Goal: Information Seeking & Learning: Learn about a topic

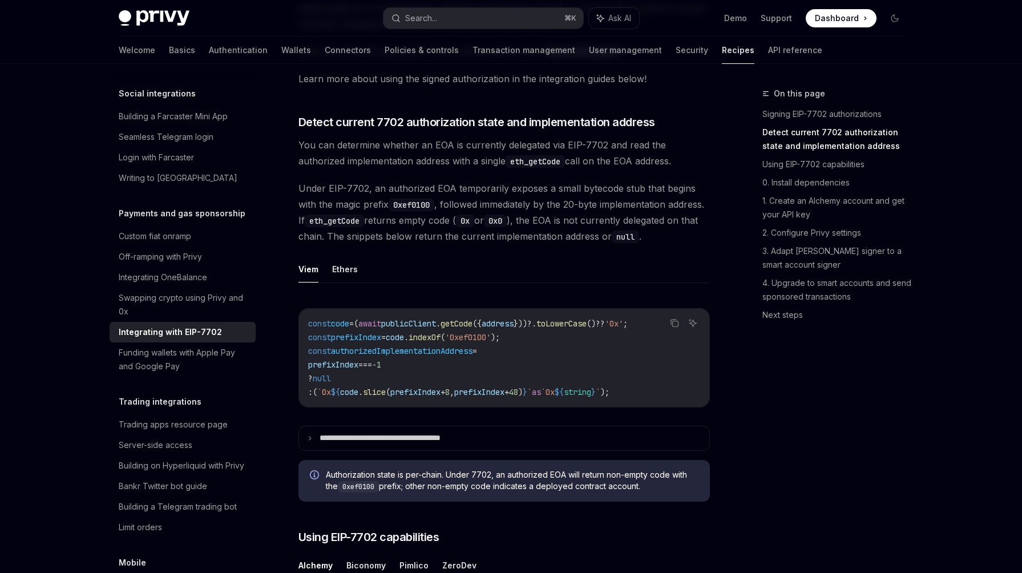
scroll to position [184, 0]
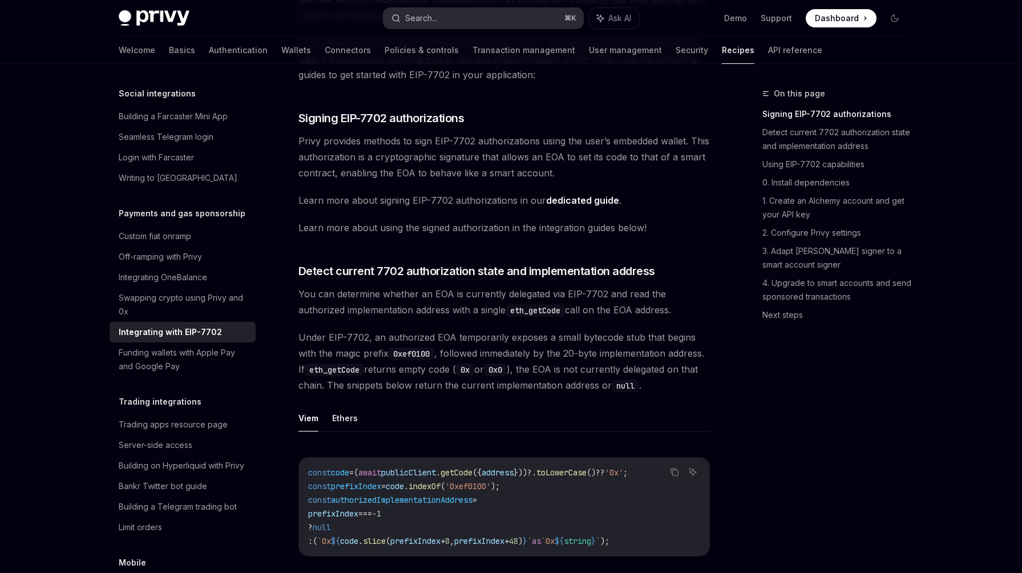
click at [504, 9] on button "Search... ⌘ K" at bounding box center [483, 18] width 200 height 21
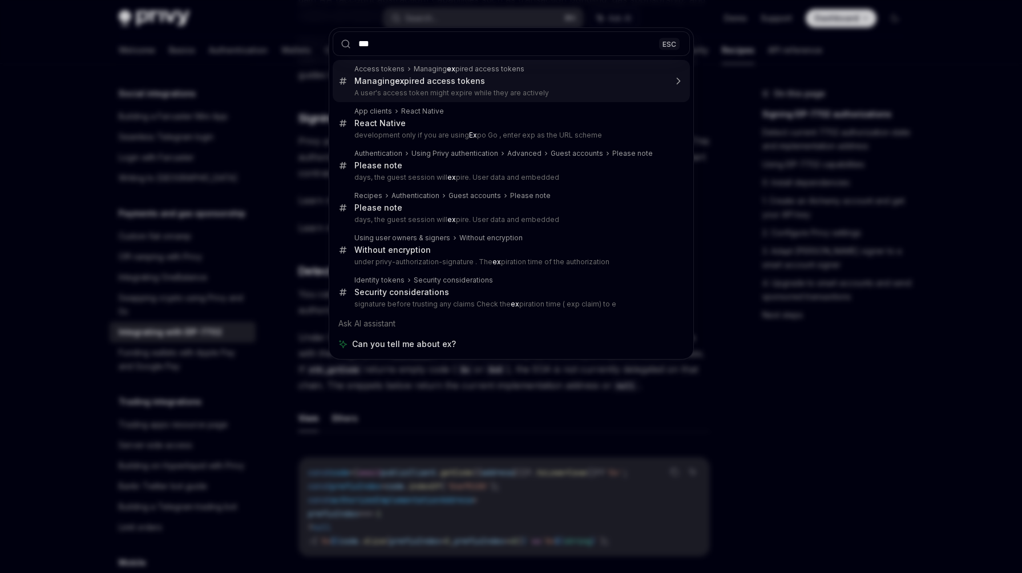
type input "****"
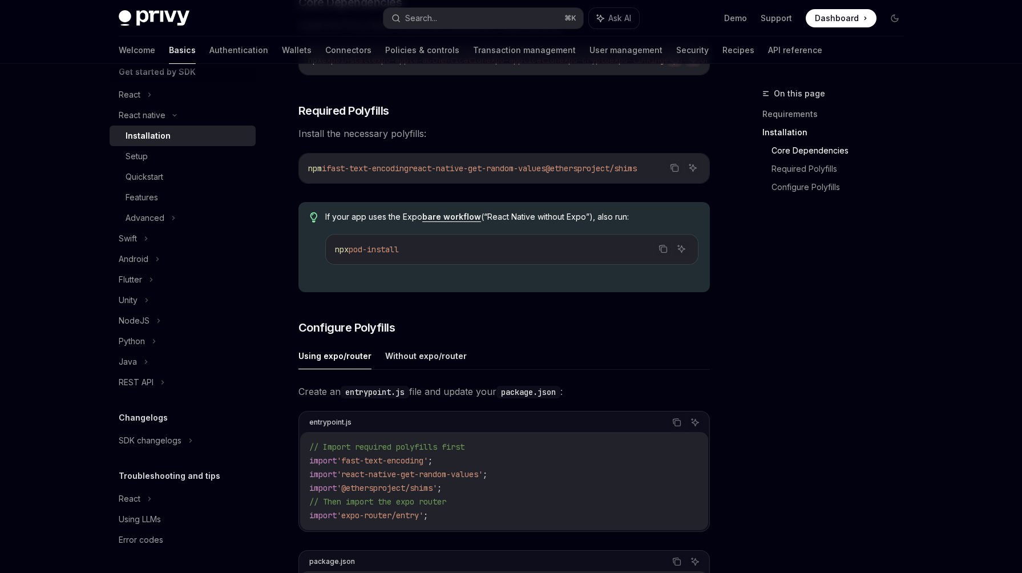
scroll to position [289, 0]
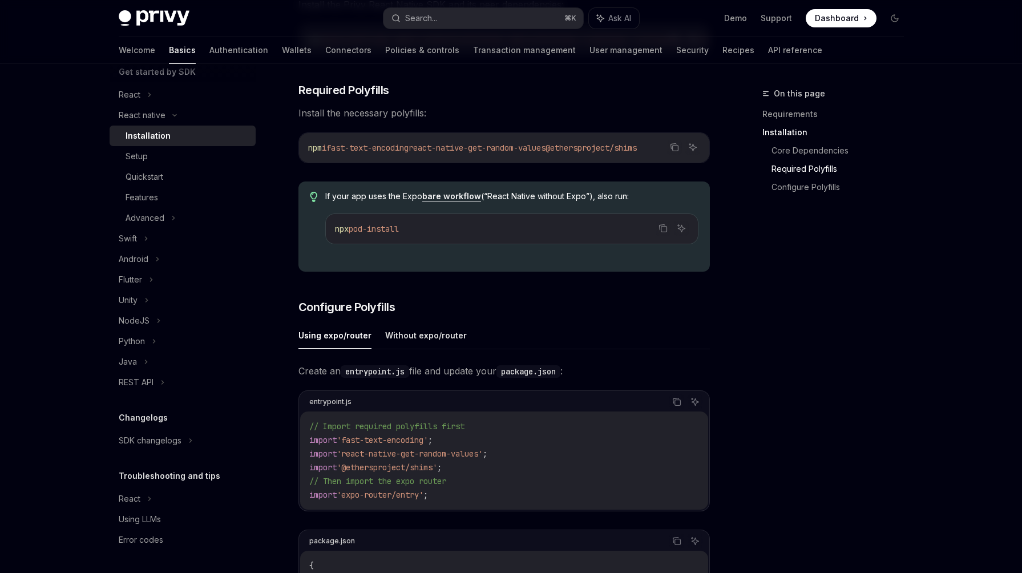
click at [353, 342] on button "Using expo/router" at bounding box center [334, 335] width 73 height 27
type textarea "*"
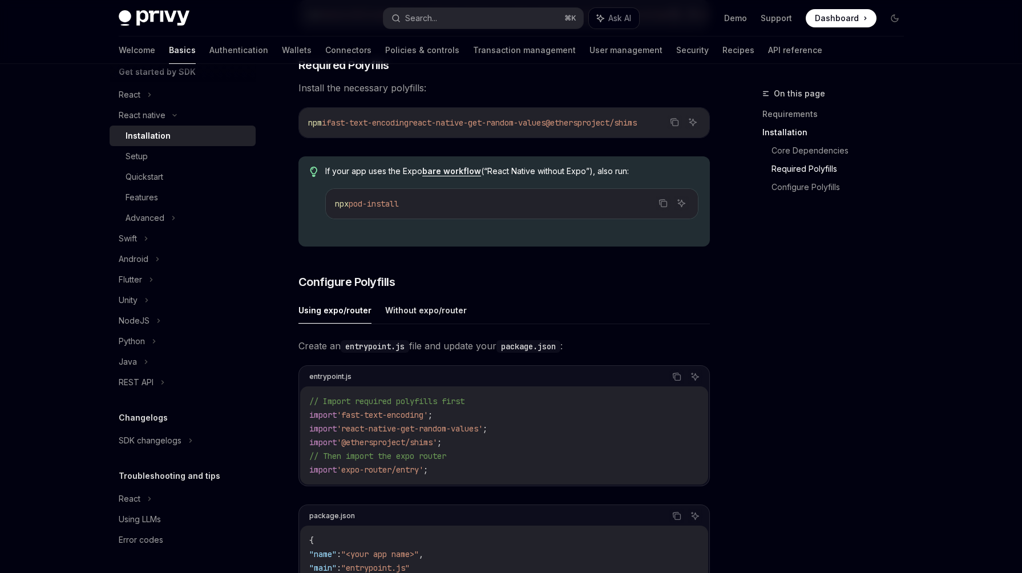
scroll to position [252, 0]
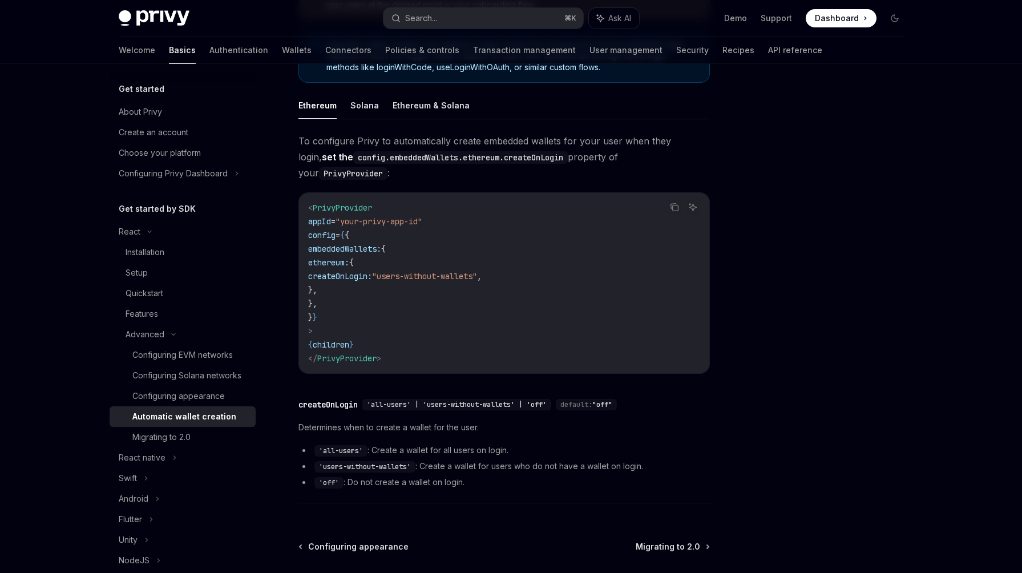
scroll to position [213, 0]
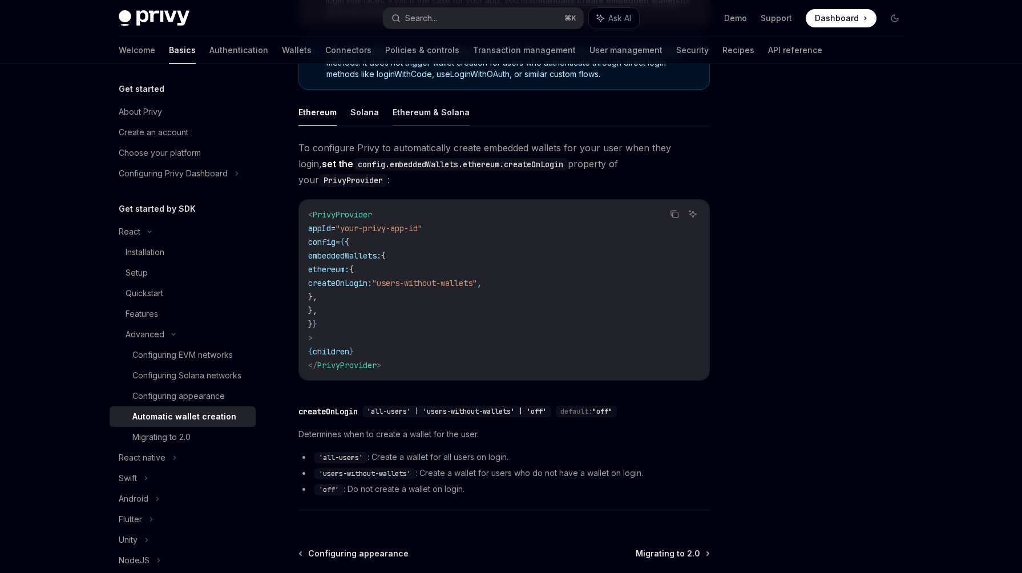
click at [392, 109] on button "Ethereum & Solana" at bounding box center [430, 112] width 77 height 27
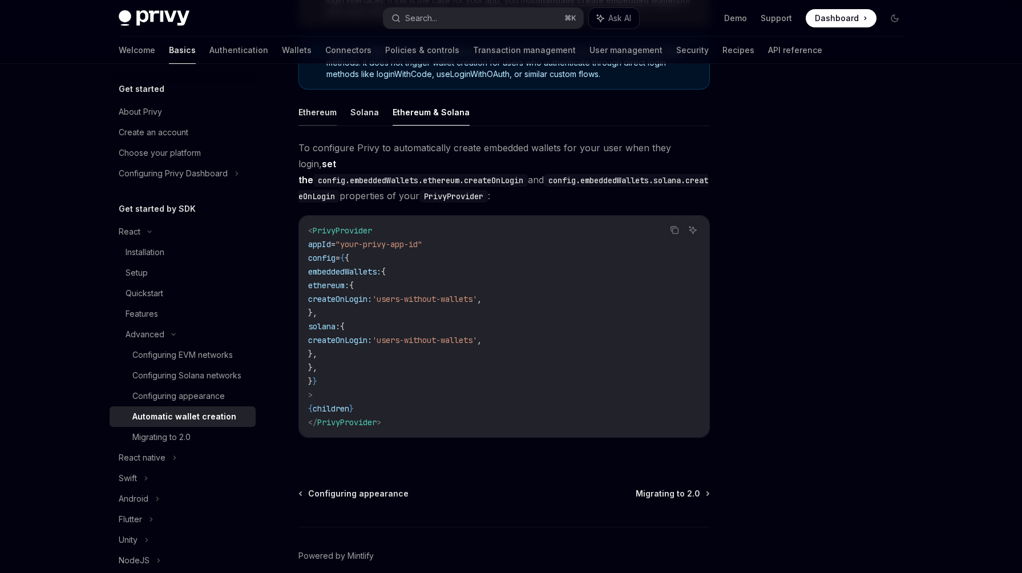
click at [311, 111] on button "Ethereum" at bounding box center [317, 112] width 38 height 27
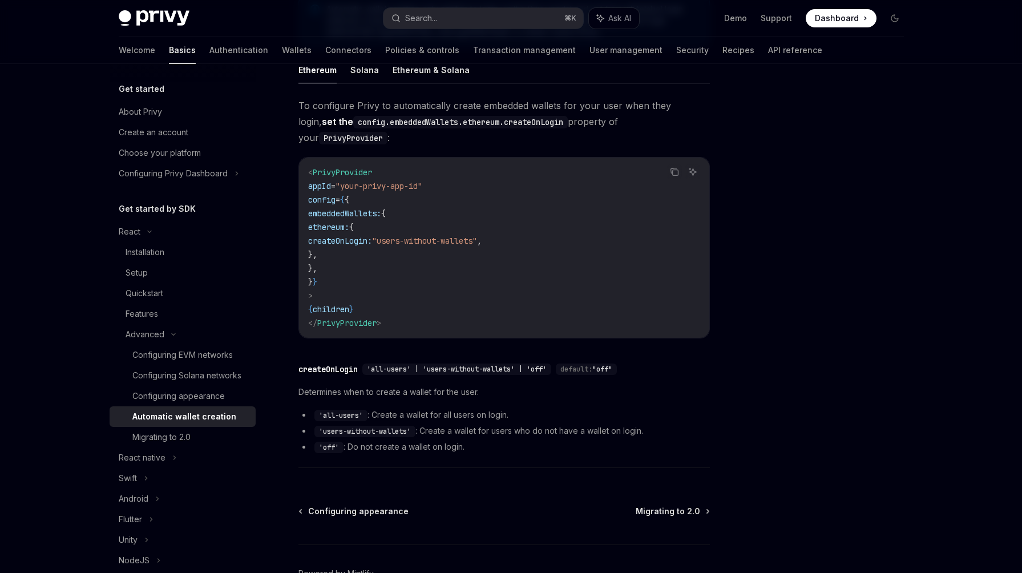
scroll to position [309, 0]
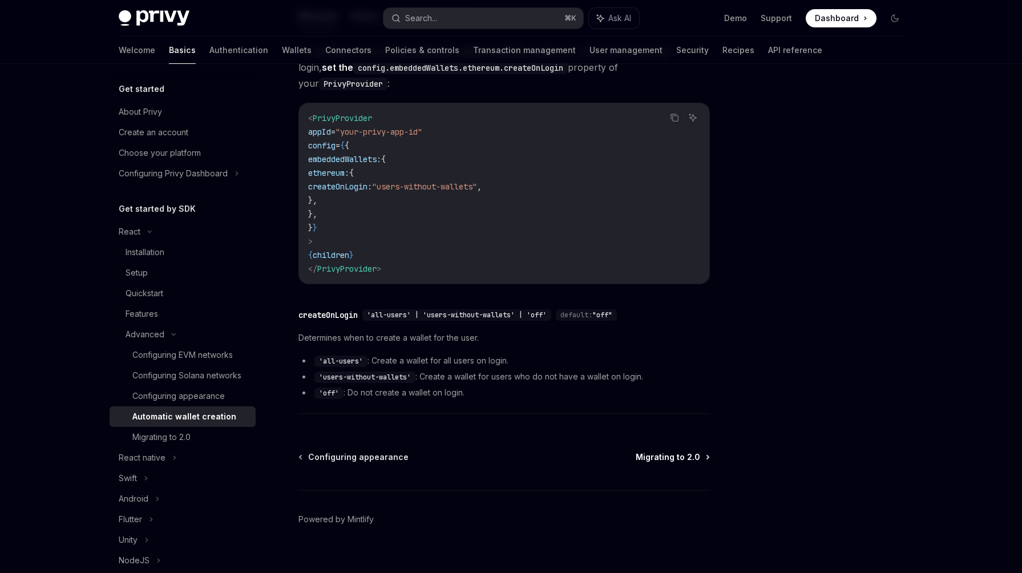
click at [678, 451] on span "Migrating to 2.0" at bounding box center [667, 456] width 64 height 11
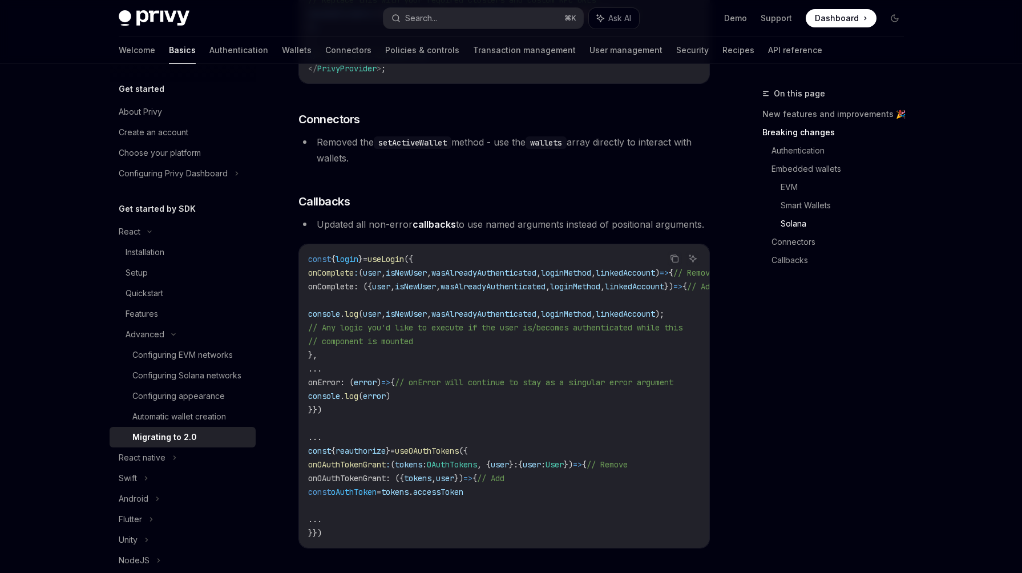
scroll to position [3101, 0]
click at [174, 417] on div "Automatic wallet creation" at bounding box center [179, 417] width 94 height 14
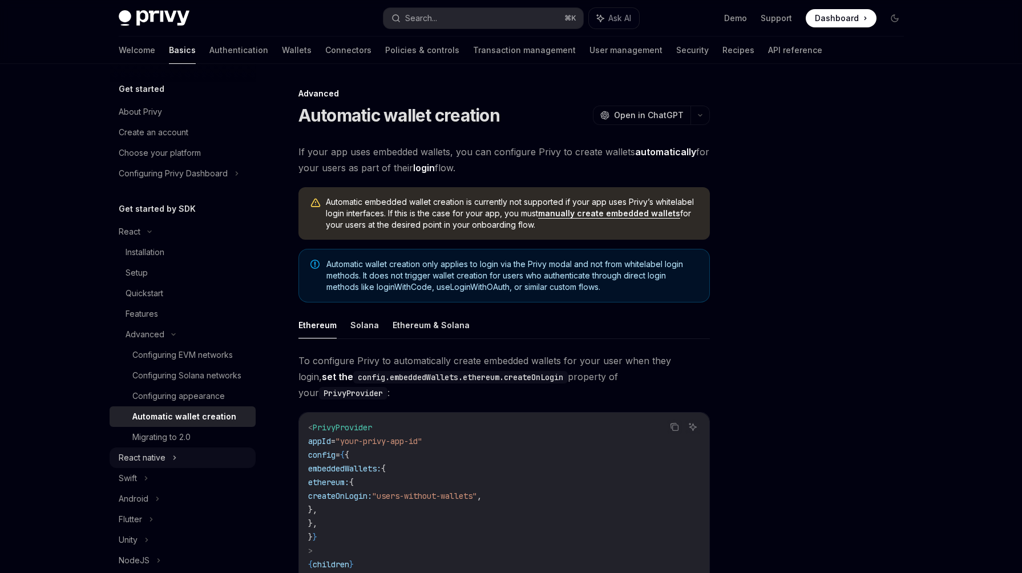
click at [150, 451] on div "React native" at bounding box center [142, 458] width 47 height 14
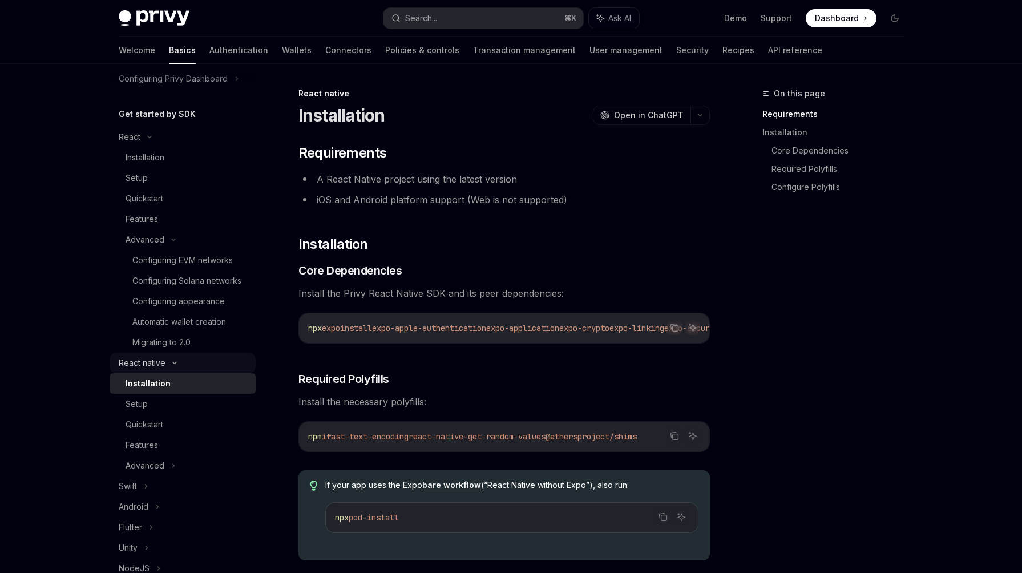
scroll to position [100, 0]
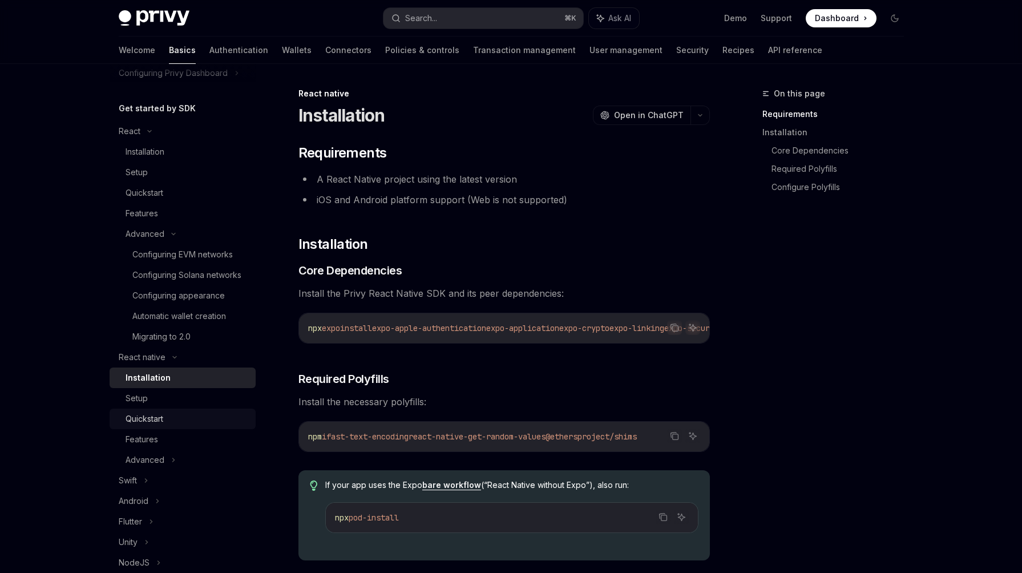
click at [145, 417] on div "Quickstart" at bounding box center [144, 419] width 38 height 14
type textarea "*"
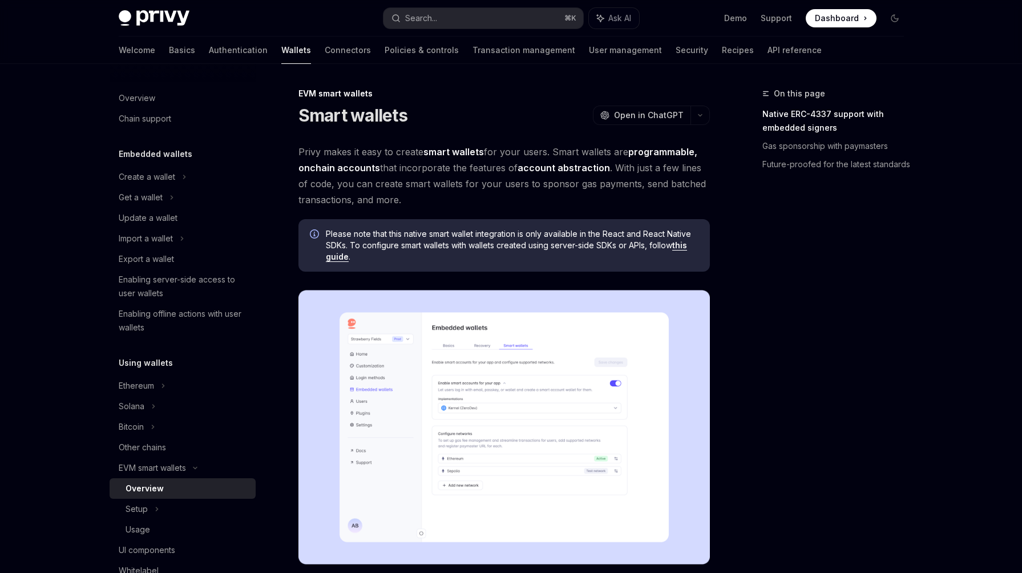
click at [343, 259] on link "this guide" at bounding box center [506, 251] width 361 height 22
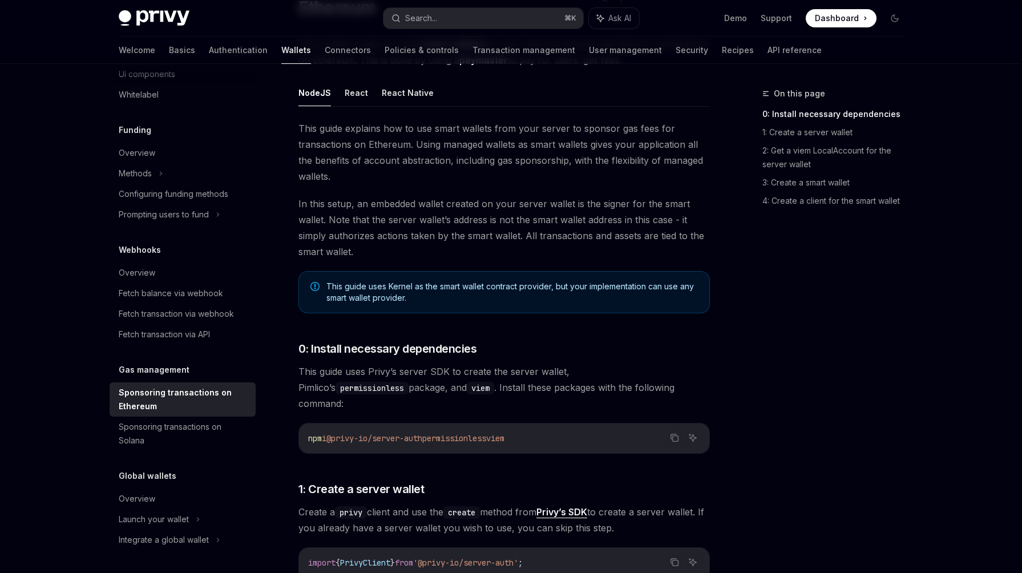
scroll to position [132, 0]
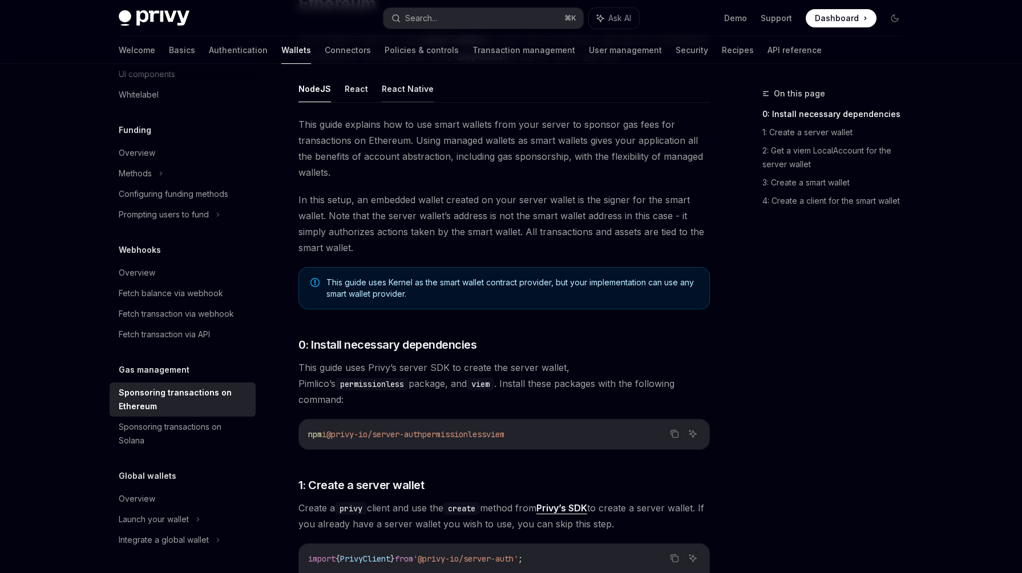
click at [413, 85] on button "React Native" at bounding box center [408, 88] width 52 height 27
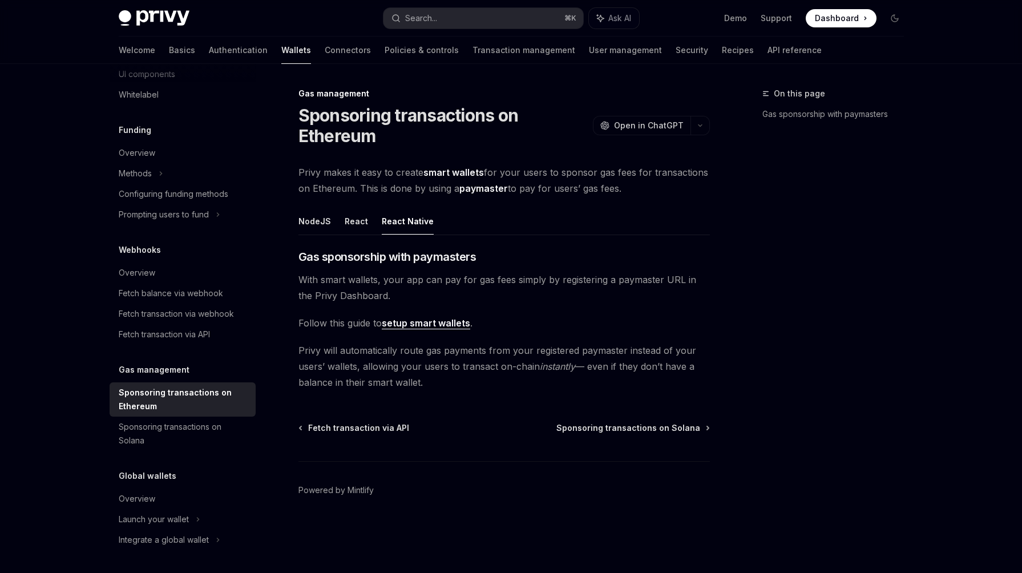
click at [423, 324] on link "setup smart wallets" at bounding box center [426, 323] width 88 height 12
type textarea "*"
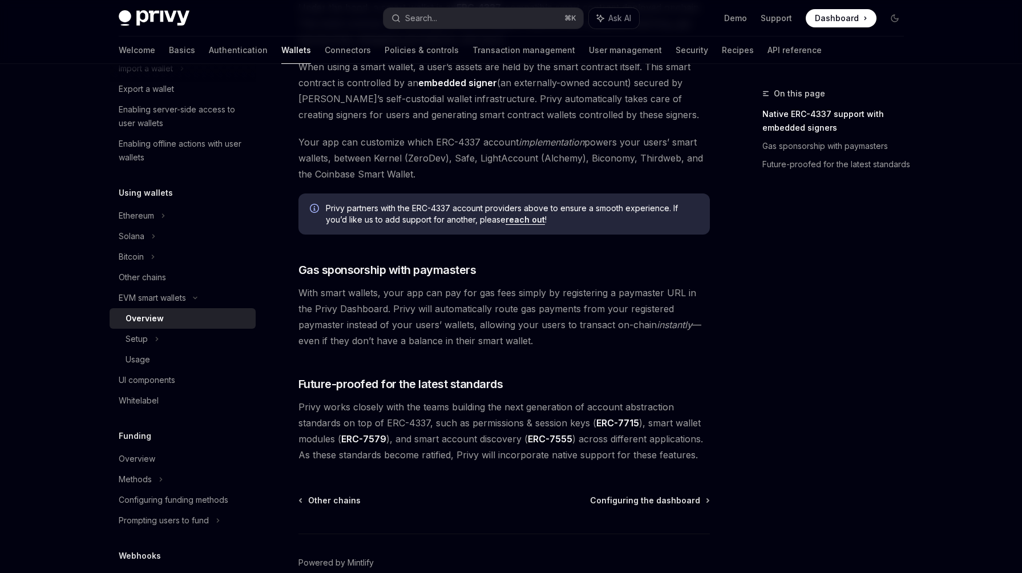
scroll to position [734, 0]
